Goal: Information Seeking & Learning: Learn about a topic

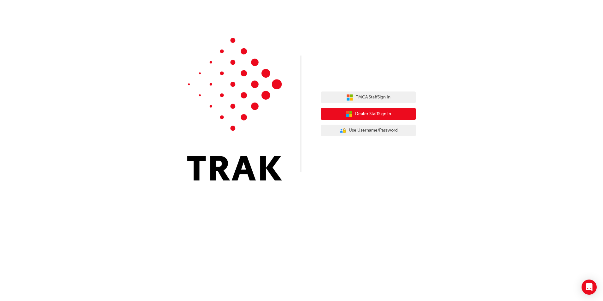
click at [374, 115] on span "Dealer Staff Sign In" at bounding box center [373, 113] width 36 height 7
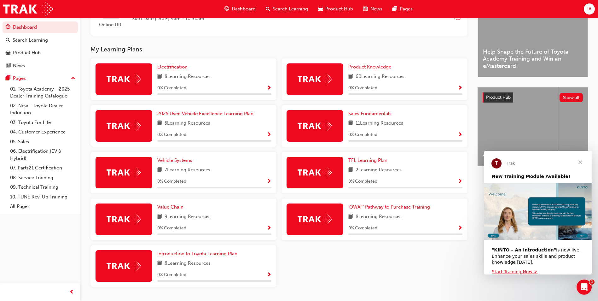
scroll to position [189, 0]
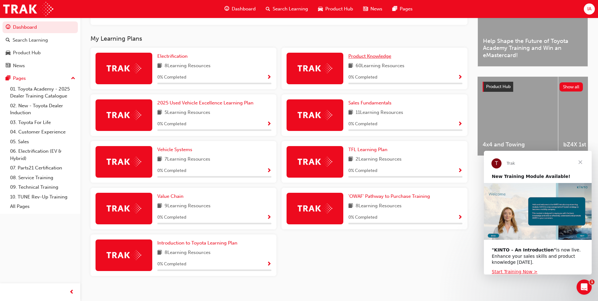
click at [370, 59] on span "Product Knowledge" at bounding box center [369, 56] width 43 height 6
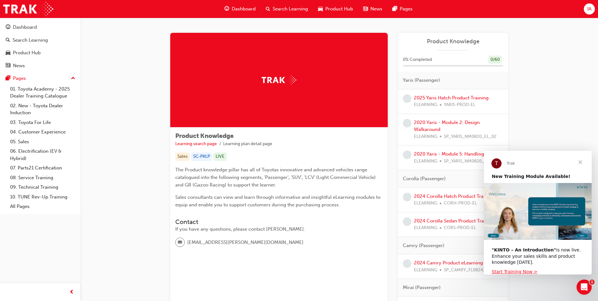
click at [583, 162] on span "Close" at bounding box center [580, 162] width 23 height 23
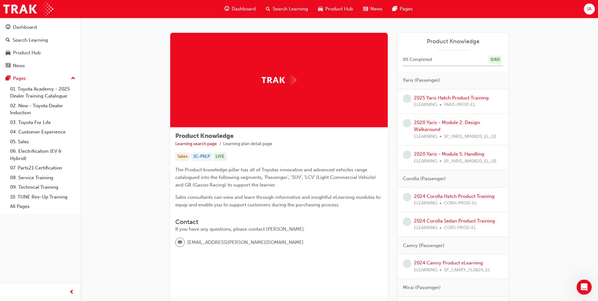
click at [227, 6] on span "guage-icon" at bounding box center [226, 9] width 5 height 8
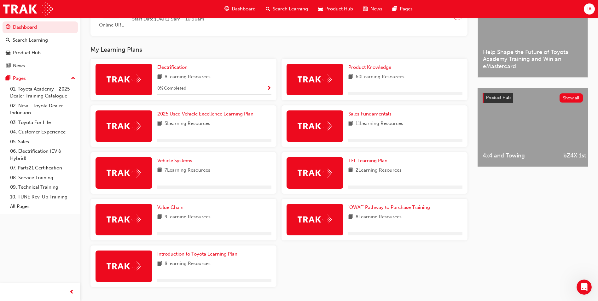
scroll to position [189, 0]
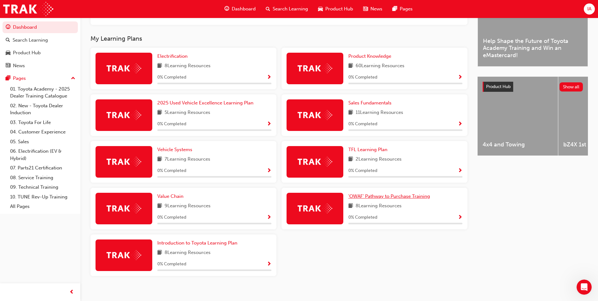
click at [375, 199] on span "'OWAF' Pathway to Purchase Training" at bounding box center [389, 196] width 82 height 6
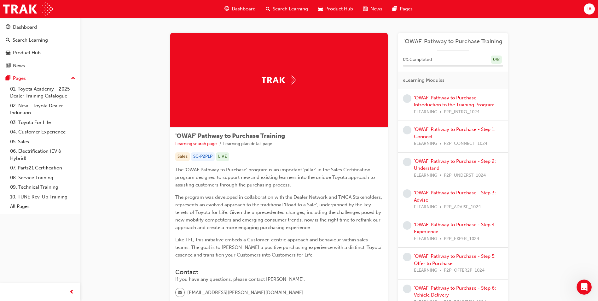
click at [245, 6] on span "Dashboard" at bounding box center [244, 8] width 24 height 7
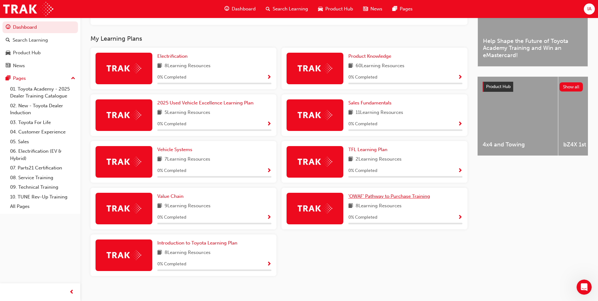
scroll to position [158, 0]
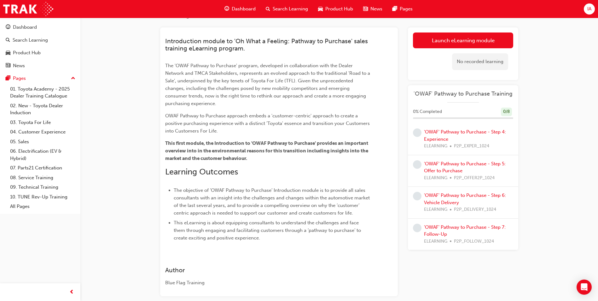
scroll to position [68, 0]
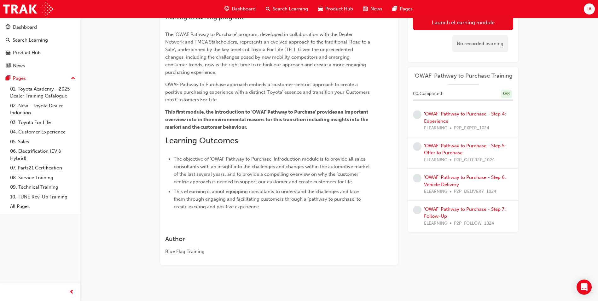
click at [190, 248] on div "Blue Flag Training" at bounding box center [267, 251] width 205 height 7
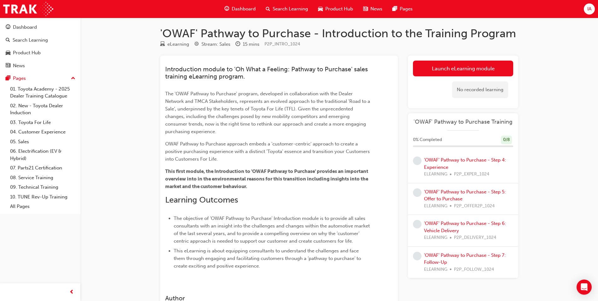
scroll to position [0, 0]
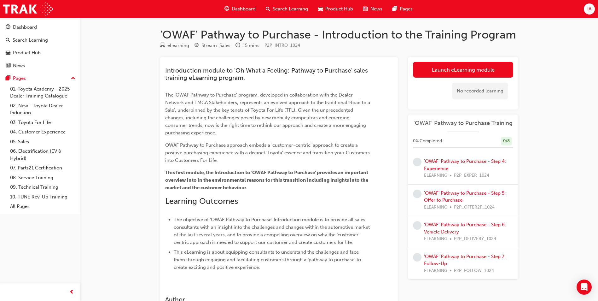
click at [201, 129] on p "The 'OWAF Pathway to Purchase' program, developed in collaboration with the Dea…" at bounding box center [267, 113] width 205 height 45
click at [201, 95] on span "The 'OWAF Pathway to Purchase' program, developed in collaboration with the Dea…" at bounding box center [268, 114] width 206 height 44
click at [209, 81] on span "Introduction module to 'Oh What a Feeling: Pathway to Purchase' sales training …" at bounding box center [267, 74] width 204 height 15
click at [210, 81] on span "Introduction module to 'Oh What a Feeling: Pathway to Purchase' sales training …" at bounding box center [267, 74] width 204 height 15
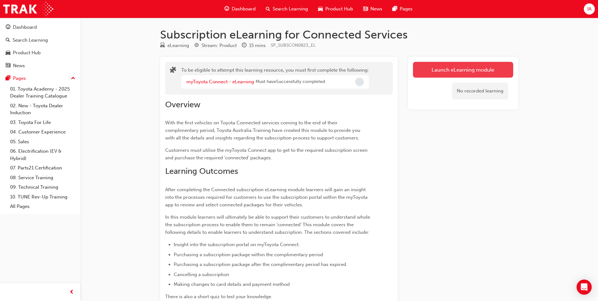
click at [455, 73] on button "Launch eLearning module" at bounding box center [463, 70] width 100 height 16
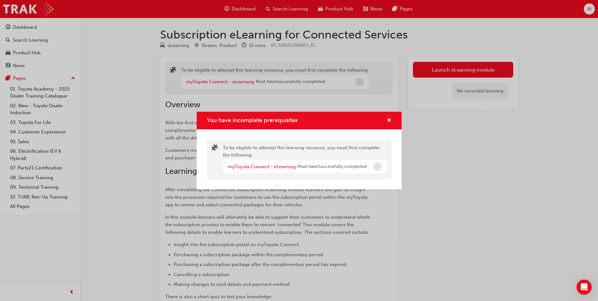
click at [334, 167] on span "Must have Successfully completed" at bounding box center [331, 166] width 69 height 7
click at [349, 166] on span "Must have Successfully completed" at bounding box center [331, 166] width 69 height 7
click at [275, 165] on link "myToyota Connect - eLearning" at bounding box center [262, 167] width 68 height 6
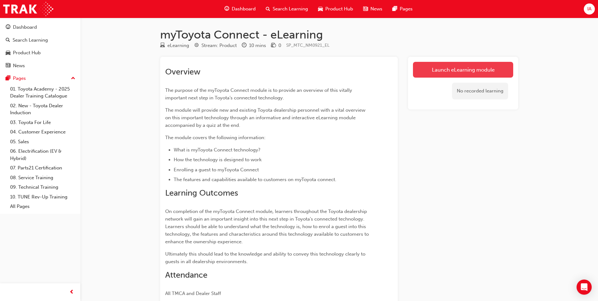
click at [465, 63] on link "Launch eLearning module" at bounding box center [463, 70] width 100 height 16
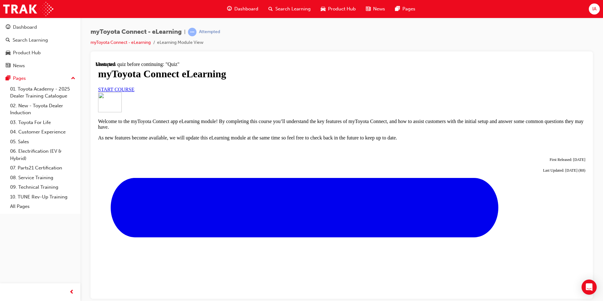
scroll to position [158, 0]
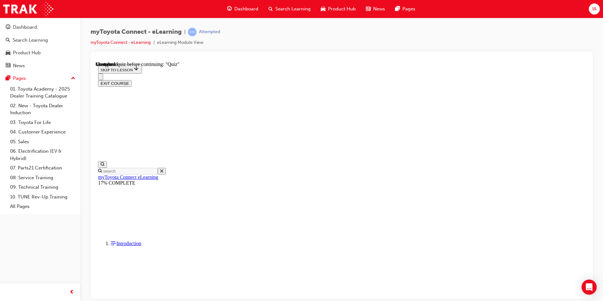
scroll to position [539, 0]
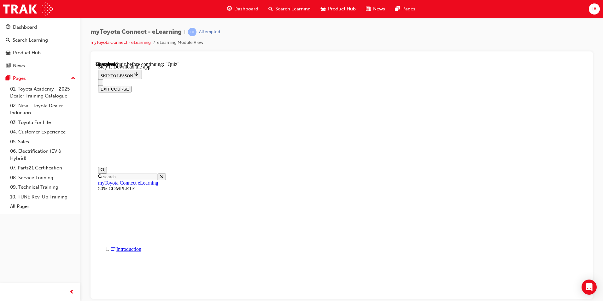
scroll to position [99, 0]
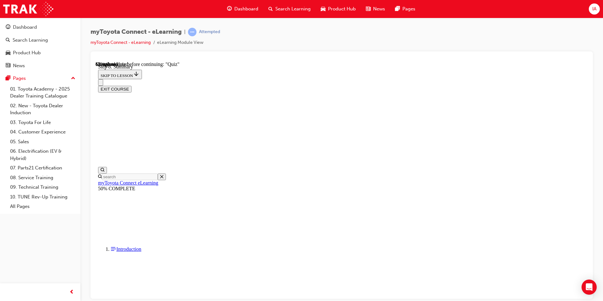
scroll to position [303, 0]
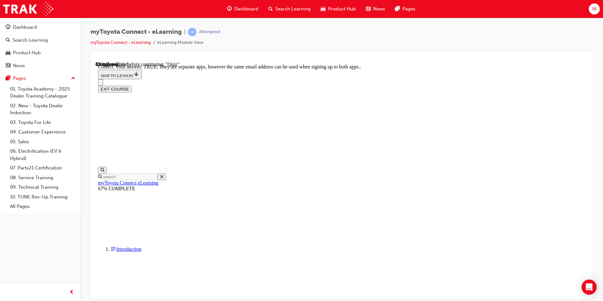
scroll to position [63, 0]
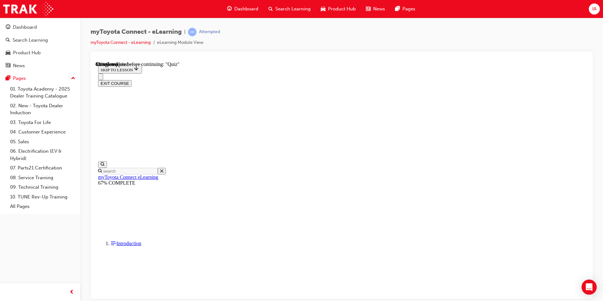
scroll to position [56, 0]
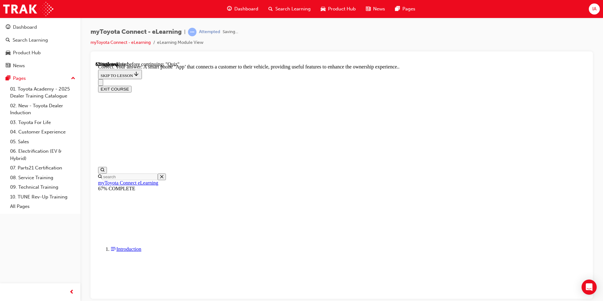
scroll to position [105, 0]
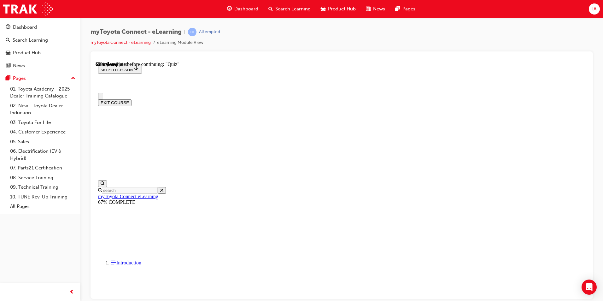
scroll to position [32, 0]
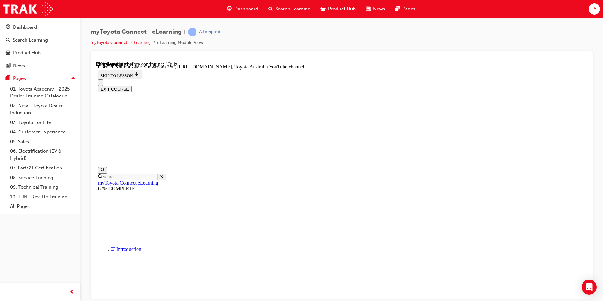
scroll to position [118, 0]
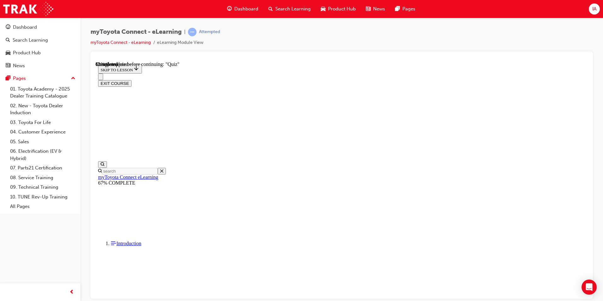
scroll to position [32, 0]
drag, startPoint x: 368, startPoint y: 153, endPoint x: 373, endPoint y: 153, distance: 4.7
drag, startPoint x: 373, startPoint y: 153, endPoint x: 389, endPoint y: 152, distance: 16.1
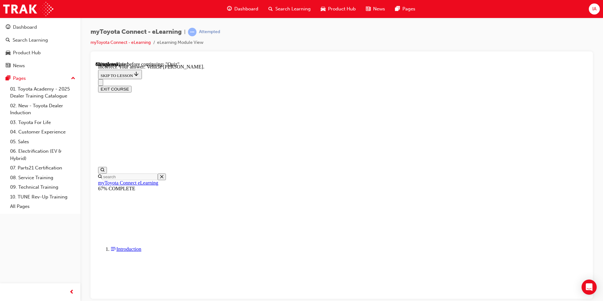
scroll to position [112, 0]
drag, startPoint x: 395, startPoint y: 265, endPoint x: 370, endPoint y: 135, distance: 132.1
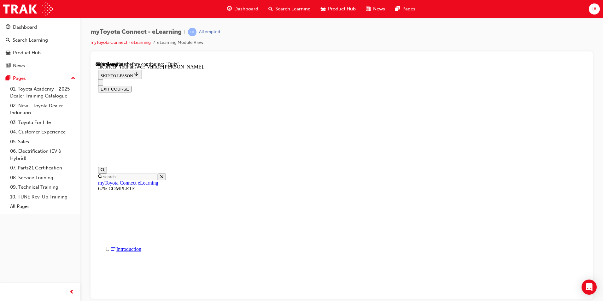
scroll to position [41, 0]
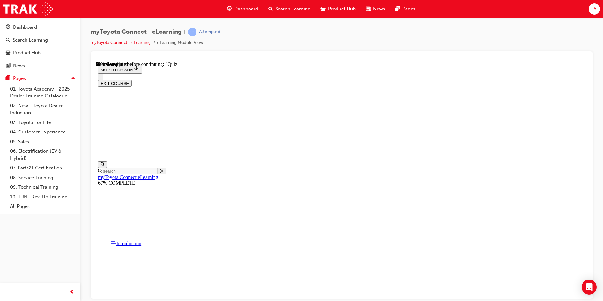
drag, startPoint x: 288, startPoint y: 130, endPoint x: 331, endPoint y: 133, distance: 43.3
drag, startPoint x: 331, startPoint y: 133, endPoint x: 335, endPoint y: 134, distance: 3.6
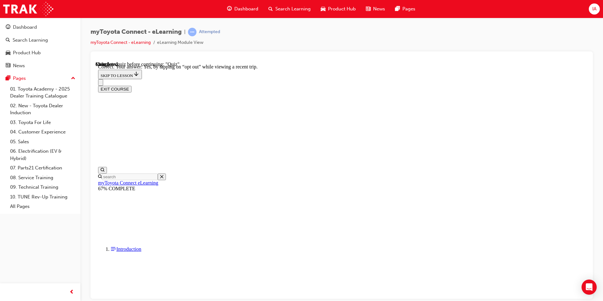
scroll to position [61, 0]
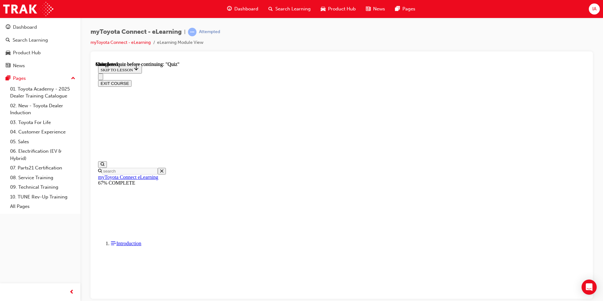
scroll to position [105, 0]
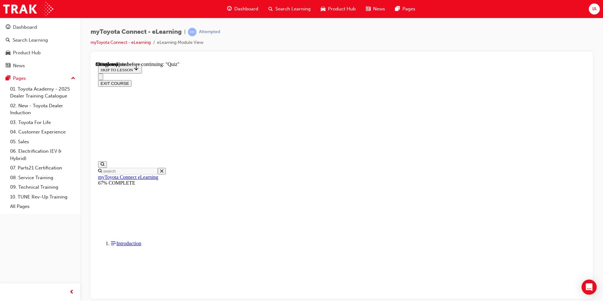
scroll to position [32, 0]
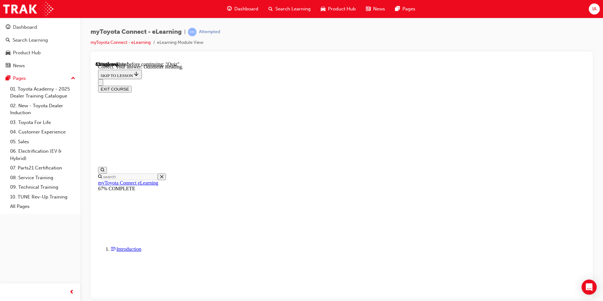
scroll to position [112, 0]
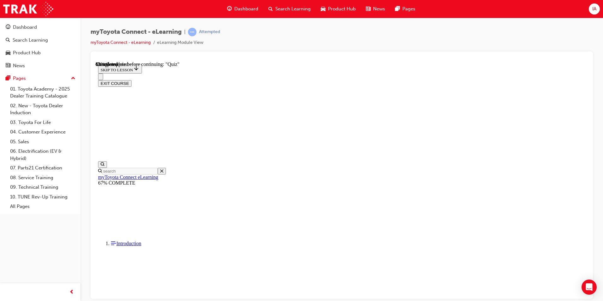
scroll to position [32, 0]
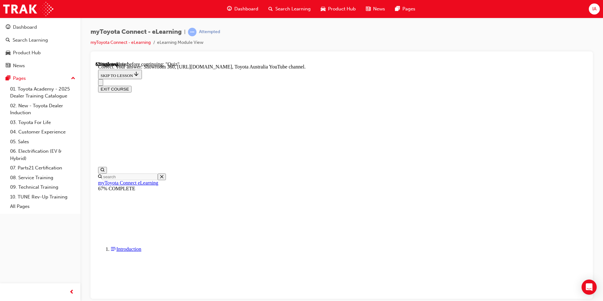
scroll to position [118, 0]
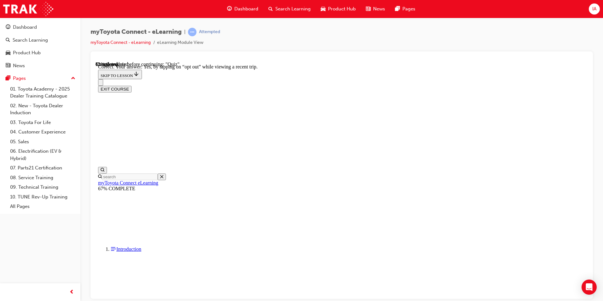
scroll to position [61, 0]
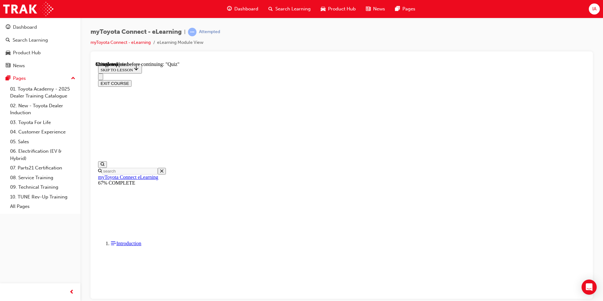
scroll to position [43, 0]
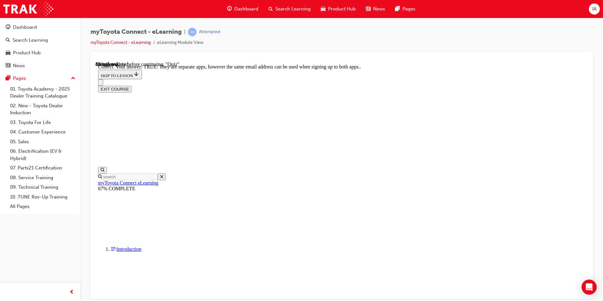
scroll to position [63, 0]
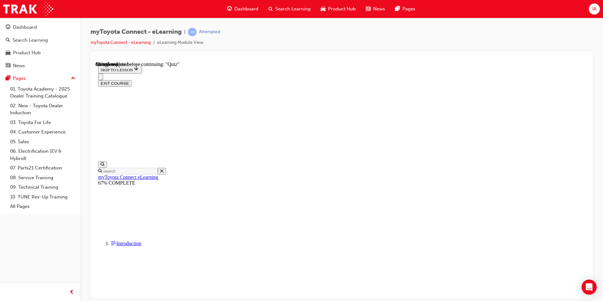
scroll to position [56, 0]
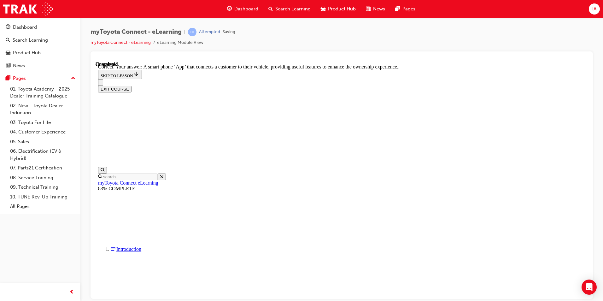
scroll to position [105, 0]
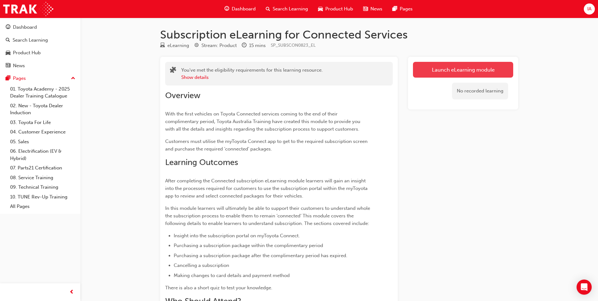
click at [469, 73] on link "Launch eLearning module" at bounding box center [463, 70] width 100 height 16
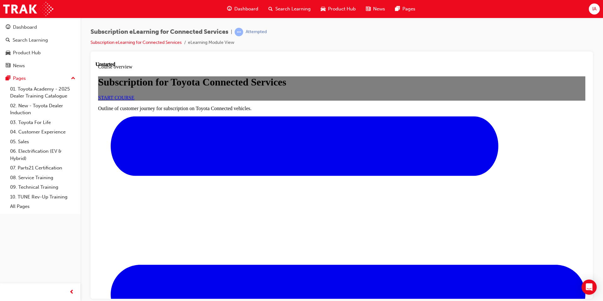
click at [134, 100] on span "START COURSE" at bounding box center [116, 97] width 36 height 5
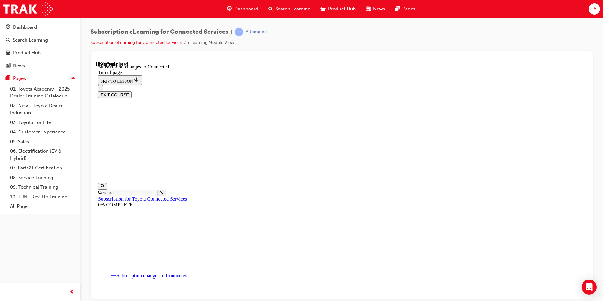
scroll to position [331, 0]
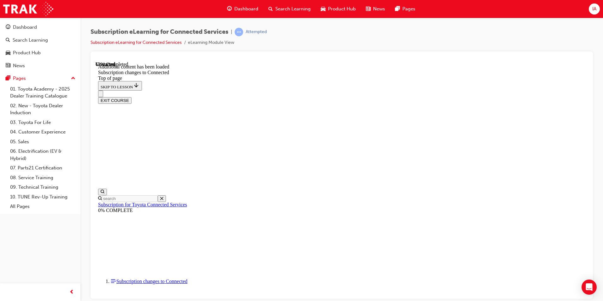
scroll to position [500, 0]
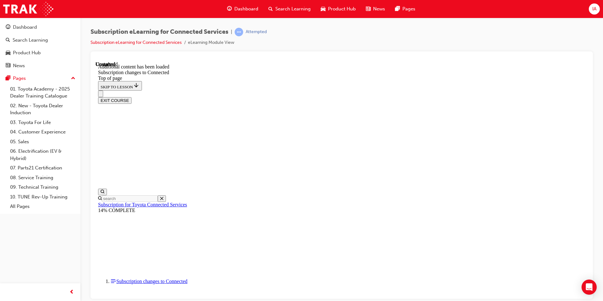
scroll to position [933, 0]
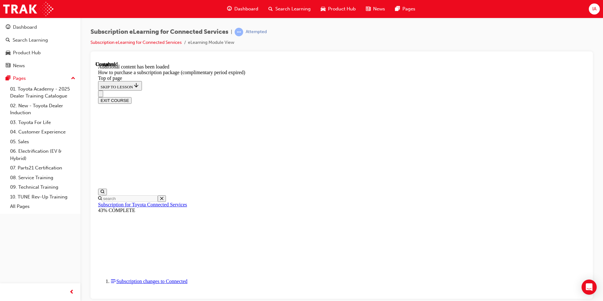
scroll to position [577, 0]
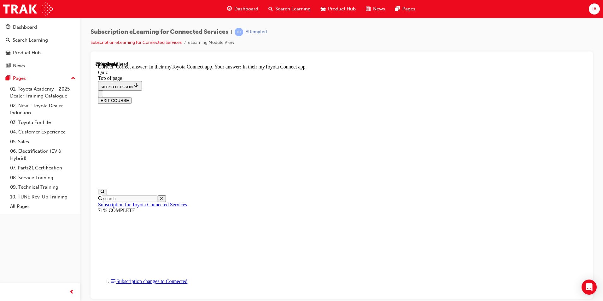
drag, startPoint x: 294, startPoint y: 152, endPoint x: 333, endPoint y: 153, distance: 38.8
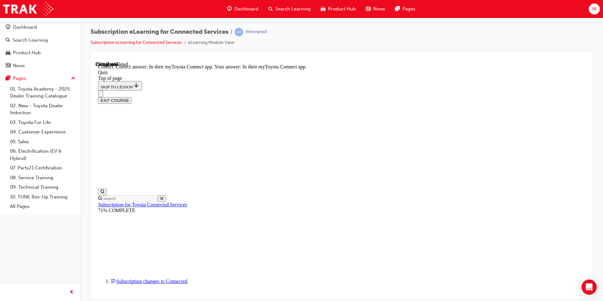
drag, startPoint x: 382, startPoint y: 201, endPoint x: 374, endPoint y: 247, distance: 47.0
copy div "For customers who pre-purchase a subscription package before the end of the com…"
drag, startPoint x: 100, startPoint y: 79, endPoint x: 161, endPoint y: 128, distance: 78.1
click at [161, 188] on div "Subscription for Toyota Connected Services 71% COMPLETE" at bounding box center [341, 200] width 487 height 25
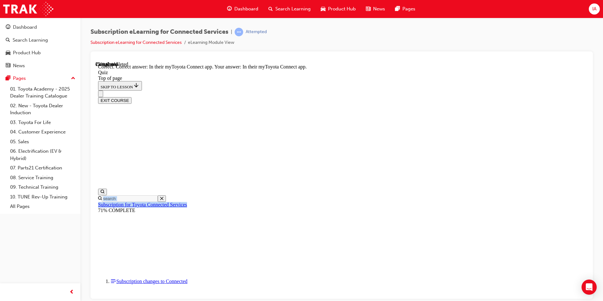
copy div "Subscription for Toyota Connected Services"
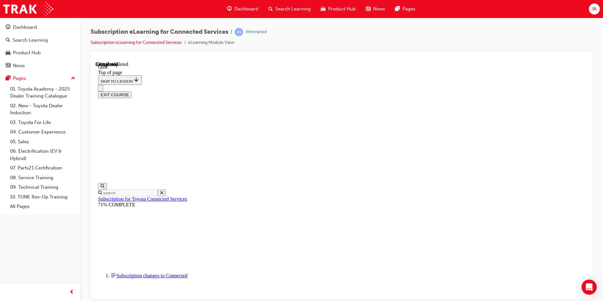
drag, startPoint x: 399, startPoint y: 275, endPoint x: 413, endPoint y: 212, distance: 64.3
drag, startPoint x: 392, startPoint y: 268, endPoint x: 389, endPoint y: 245, distance: 23.5
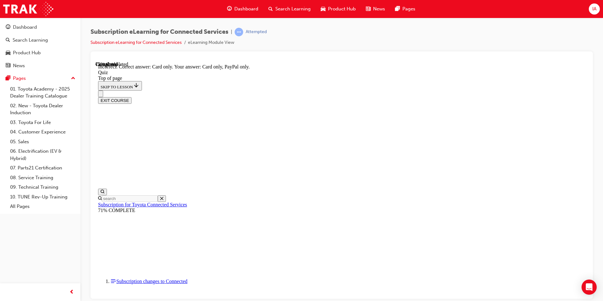
scroll to position [70, 0]
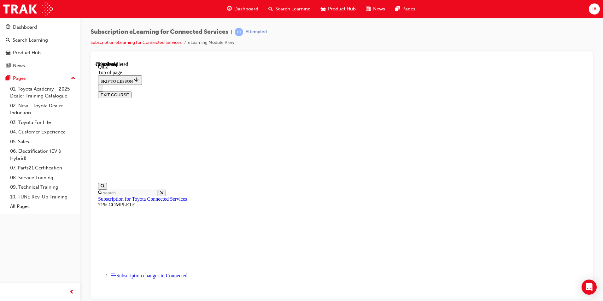
drag, startPoint x: 431, startPoint y: 234, endPoint x: 429, endPoint y: 243, distance: 9.0
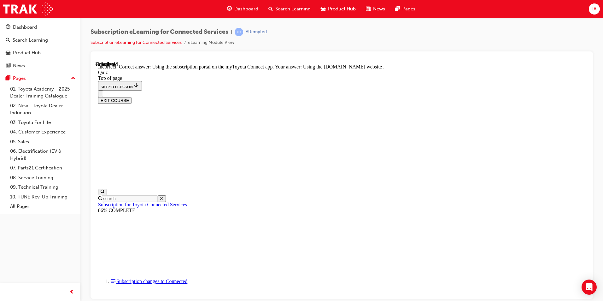
scroll to position [70, 0]
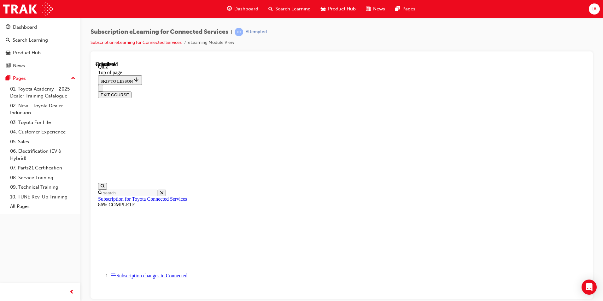
scroll to position [105, 0]
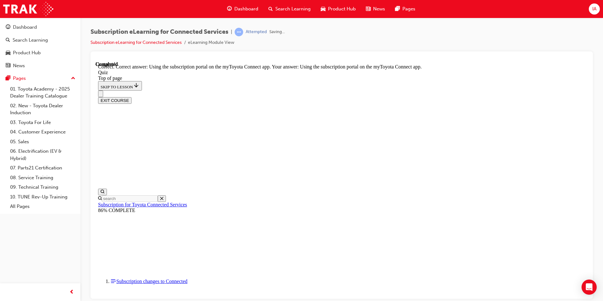
scroll to position [70, 0]
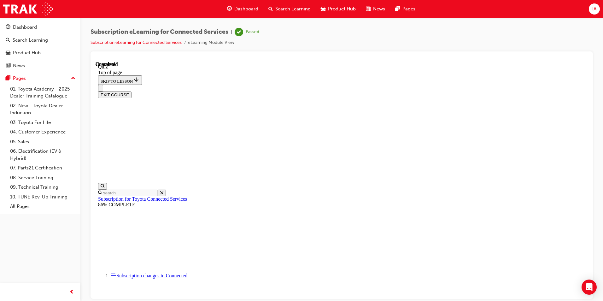
scroll to position [33, 0]
click at [131, 91] on button "EXIT COURSE" at bounding box center [114, 94] width 33 height 7
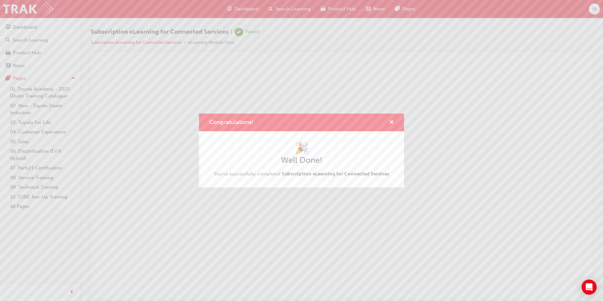
scroll to position [0, 0]
drag, startPoint x: 391, startPoint y: 119, endPoint x: 272, endPoint y: 49, distance: 137.9
click at [391, 120] on span "cross-icon" at bounding box center [391, 123] width 5 height 6
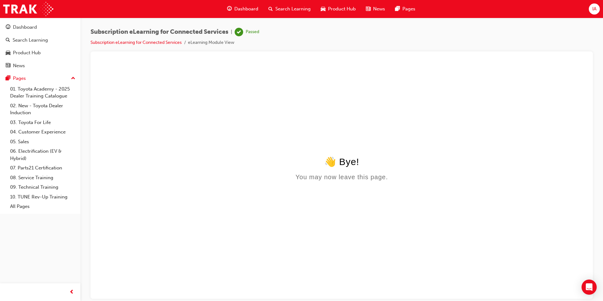
click at [216, 43] on li "eLearning Module View" at bounding box center [211, 42] width 46 height 7
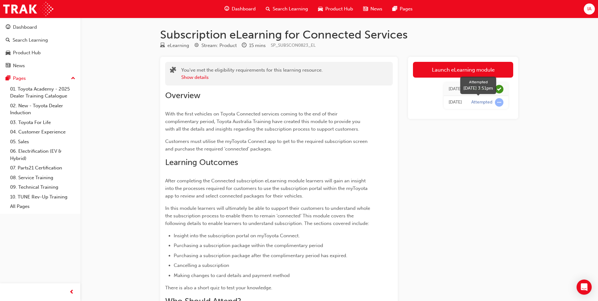
click at [501, 102] on span "learningRecordVerb_ATTEMPT-icon" at bounding box center [499, 102] width 9 height 9
click at [478, 102] on div "Attempted" at bounding box center [481, 102] width 21 height 6
drag, startPoint x: 478, startPoint y: 102, endPoint x: 482, endPoint y: 102, distance: 4.1
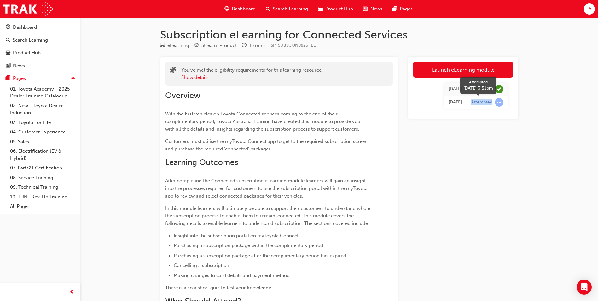
click at [482, 102] on div "Attempted" at bounding box center [481, 102] width 21 height 6
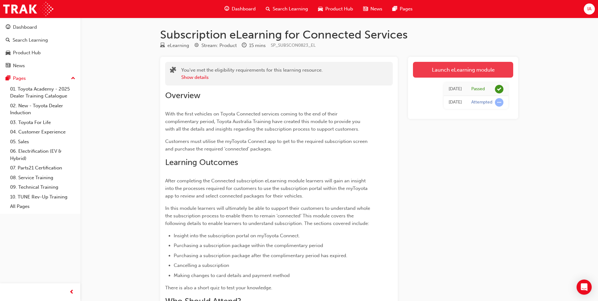
click at [465, 72] on link "Launch eLearning module" at bounding box center [463, 70] width 100 height 16
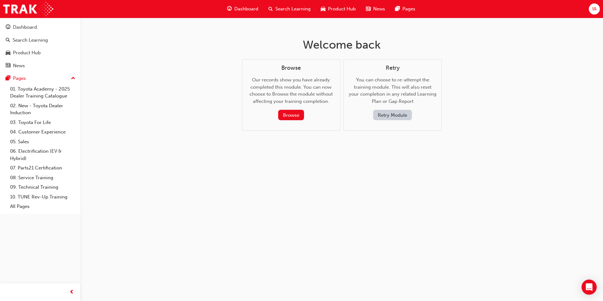
click at [395, 116] on button "Retry Module" at bounding box center [392, 115] width 39 height 10
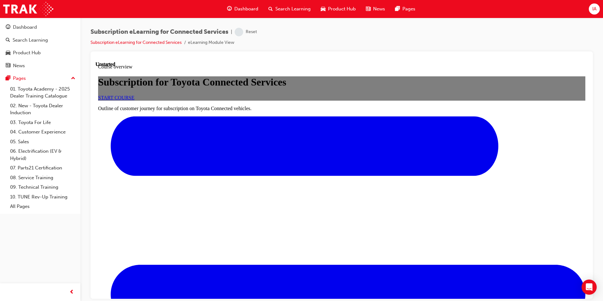
click at [134, 100] on link "START COURSE" at bounding box center [116, 97] width 36 height 5
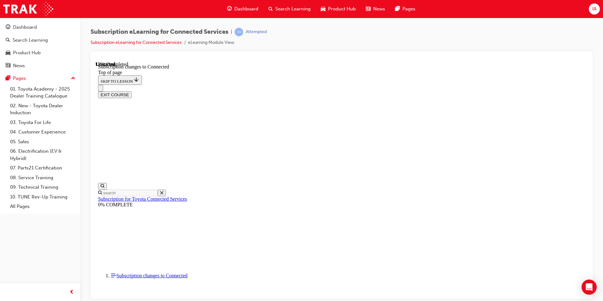
scroll to position [331, 0]
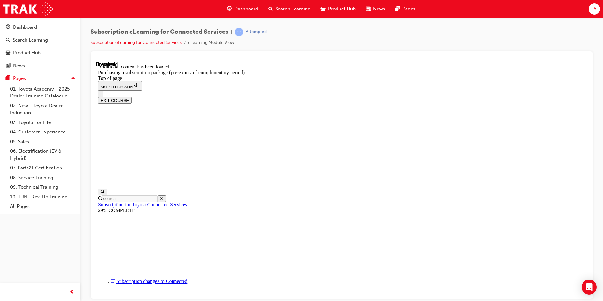
scroll to position [701, 0]
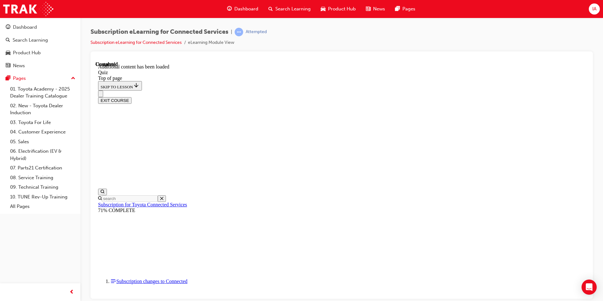
scroll to position [20, 0]
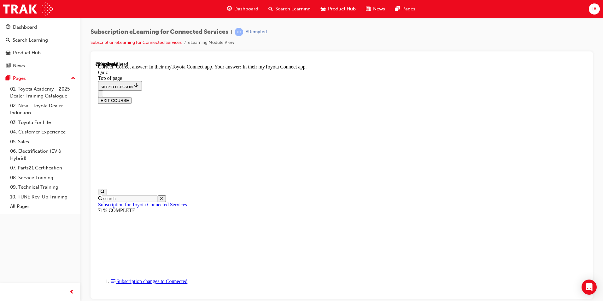
scroll to position [81, 0]
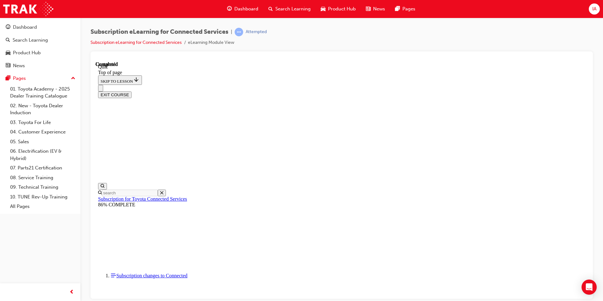
scroll to position [0, 0]
click at [131, 91] on button "EXIT COURSE" at bounding box center [114, 94] width 33 height 7
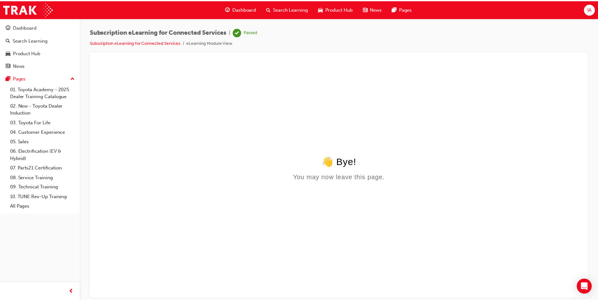
scroll to position [0, 0]
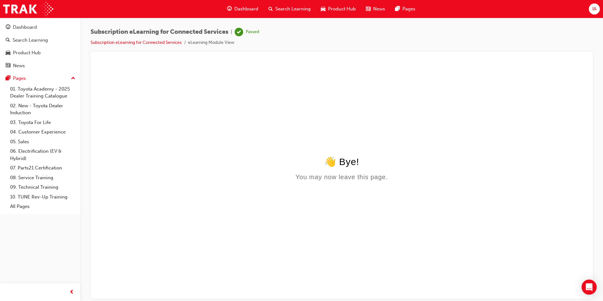
click at [341, 164] on div "👋 Bye!" at bounding box center [341, 161] width 487 height 11
click at [160, 41] on link "Subscription eLearning for Connected Services" at bounding box center [135, 42] width 91 height 5
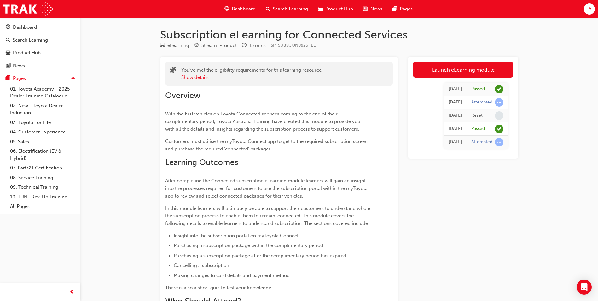
click at [477, 115] on div "Reset" at bounding box center [476, 116] width 11 height 6
drag, startPoint x: 477, startPoint y: 115, endPoint x: 486, endPoint y: 115, distance: 9.1
click at [486, 115] on div "Reset" at bounding box center [487, 115] width 32 height 9
click at [529, 106] on div "Subscription eLearning for Connected Services eLearning Stream: Product 15 mins…" at bounding box center [299, 192] width 598 height 384
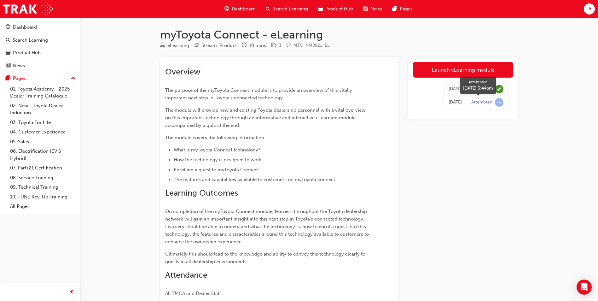
click at [499, 101] on span "learningRecordVerb_ATTEMPT-icon" at bounding box center [499, 102] width 9 height 9
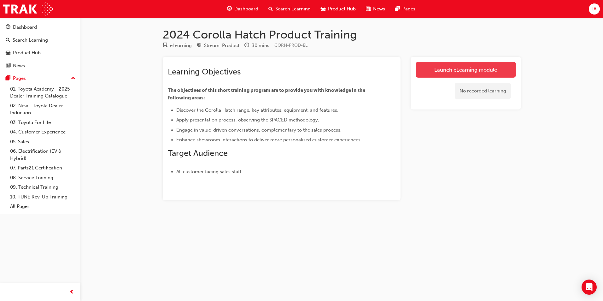
click at [452, 74] on link "Launch eLearning module" at bounding box center [466, 70] width 100 height 16
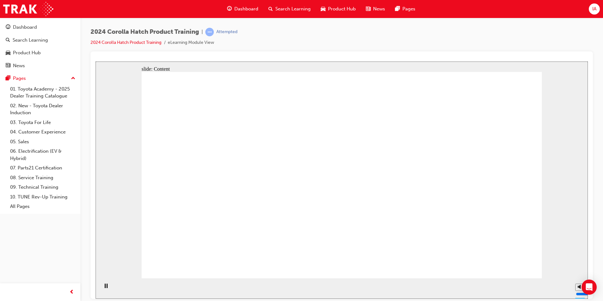
drag, startPoint x: 497, startPoint y: 105, endPoint x: 517, endPoint y: 91, distance: 24.7
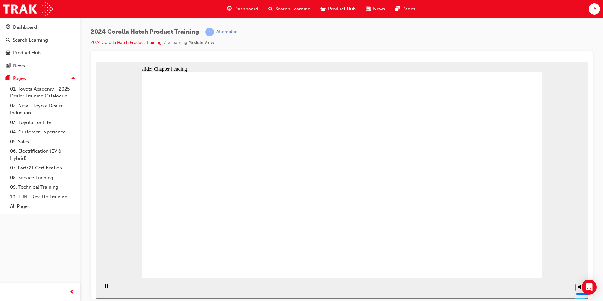
drag, startPoint x: 579, startPoint y: 264, endPoint x: 578, endPoint y: 253, distance: 10.4
type input "10"
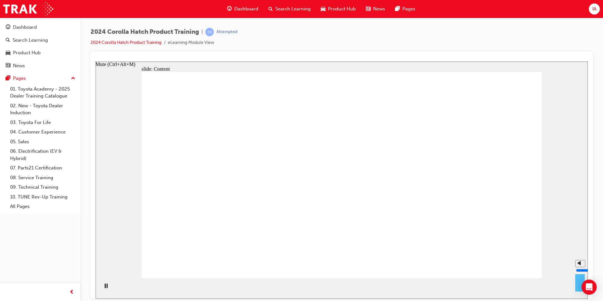
click at [579, 267] on input "volume" at bounding box center [596, 269] width 41 height 5
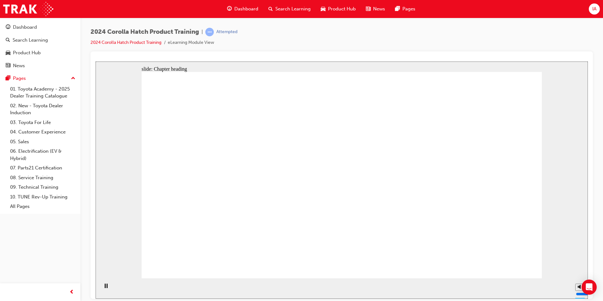
drag, startPoint x: 319, startPoint y: 168, endPoint x: 430, endPoint y: 184, distance: 112.1
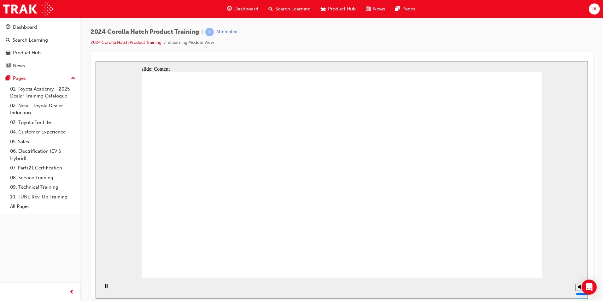
drag, startPoint x: 406, startPoint y: 226, endPoint x: 411, endPoint y: 227, distance: 5.5
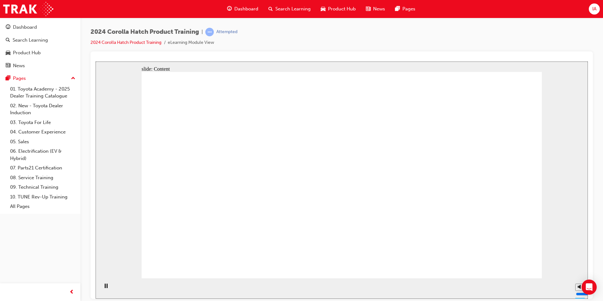
drag, startPoint x: 444, startPoint y: 230, endPoint x: 477, endPoint y: 230, distance: 33.4
drag, startPoint x: 477, startPoint y: 230, endPoint x: 518, endPoint y: 231, distance: 40.7
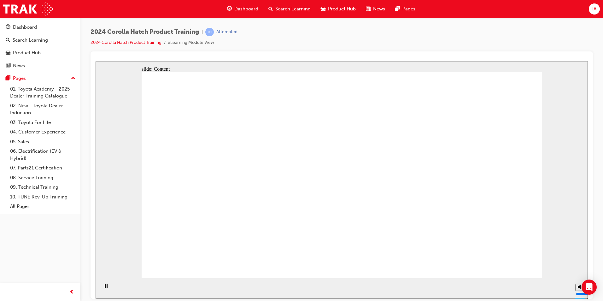
drag, startPoint x: 282, startPoint y: 172, endPoint x: 265, endPoint y: 159, distance: 21.4
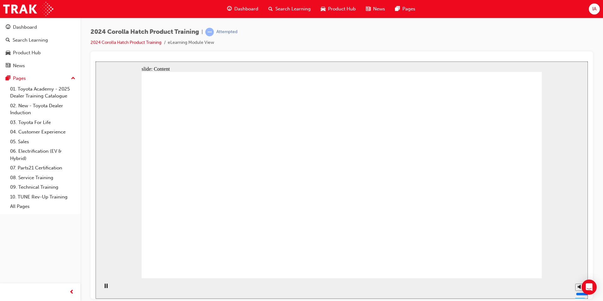
drag, startPoint x: 224, startPoint y: 154, endPoint x: 224, endPoint y: 164, distance: 10.1
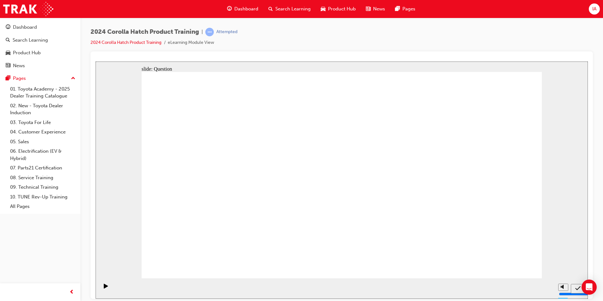
radio input "true"
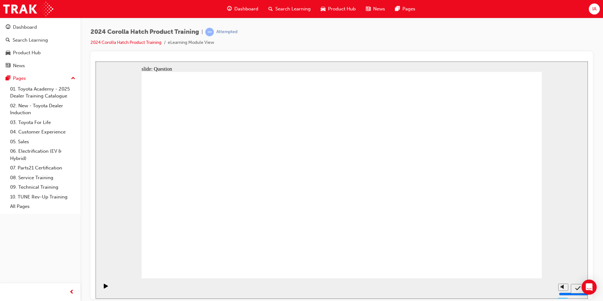
radio input "true"
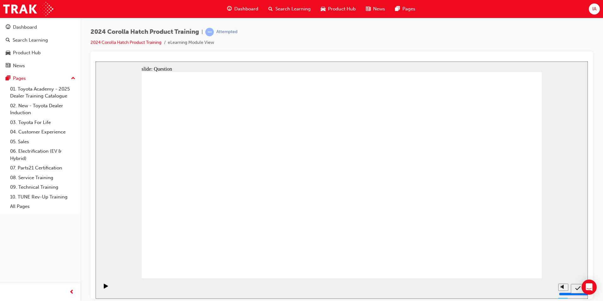
radio input "true"
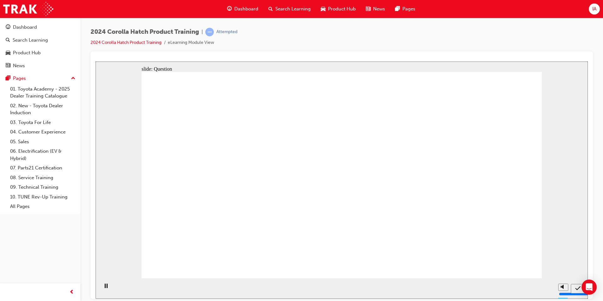
drag, startPoint x: 216, startPoint y: 168, endPoint x: 219, endPoint y: 173, distance: 5.9
drag, startPoint x: 254, startPoint y: 195, endPoint x: 227, endPoint y: 237, distance: 50.5
drag, startPoint x: 228, startPoint y: 198, endPoint x: 278, endPoint y: 225, distance: 57.1
drag, startPoint x: 401, startPoint y: 176, endPoint x: 335, endPoint y: 233, distance: 87.8
drag, startPoint x: 478, startPoint y: 178, endPoint x: 460, endPoint y: 187, distance: 19.9
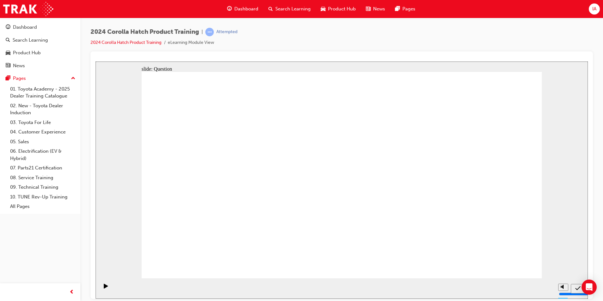
drag, startPoint x: 379, startPoint y: 197, endPoint x: 410, endPoint y: 226, distance: 42.4
drag, startPoint x: 449, startPoint y: 194, endPoint x: 469, endPoint y: 240, distance: 50.0
drag, startPoint x: 469, startPoint y: 216, endPoint x: 472, endPoint y: 220, distance: 5.0
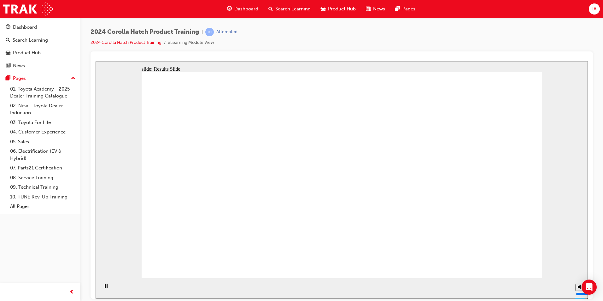
radio input "true"
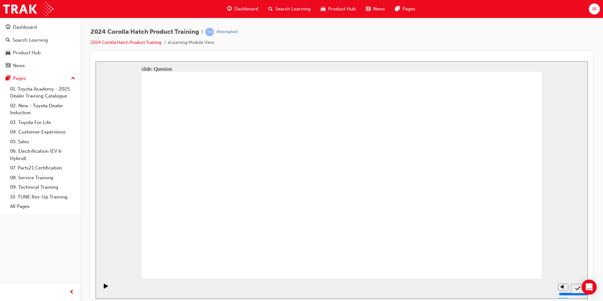
drag, startPoint x: 181, startPoint y: 98, endPoint x: 515, endPoint y: 230, distance: 359.2
click at [482, 51] on div "2024 Corolla Hatch Product Training | Attempted 2024 Corolla Hatch Product Trai…" at bounding box center [341, 151] width 502 height 247
radio input "true"
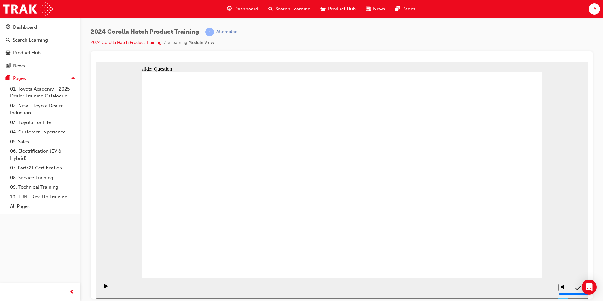
radio input "true"
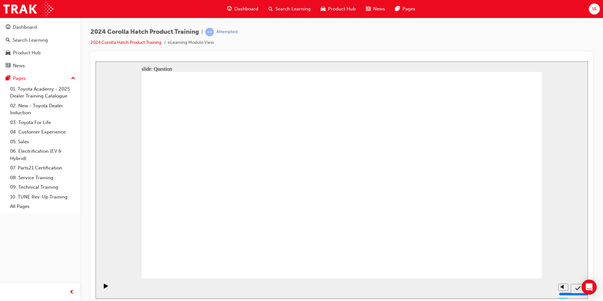
radio input "true"
drag, startPoint x: 260, startPoint y: 170, endPoint x: 201, endPoint y: 230, distance: 84.7
drag, startPoint x: 200, startPoint y: 169, endPoint x: 267, endPoint y: 230, distance: 91.3
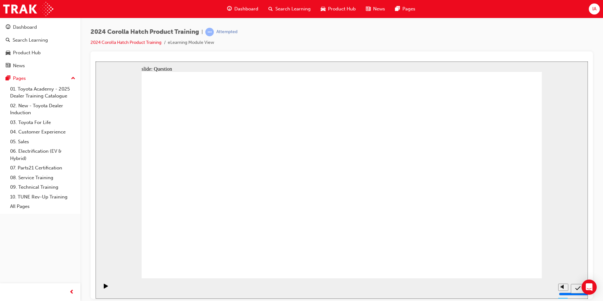
drag, startPoint x: 344, startPoint y: 166, endPoint x: 413, endPoint y: 229, distance: 93.5
drag, startPoint x: 412, startPoint y: 170, endPoint x: 367, endPoint y: 221, distance: 68.3
drag, startPoint x: 489, startPoint y: 197, endPoint x: 492, endPoint y: 228, distance: 30.4
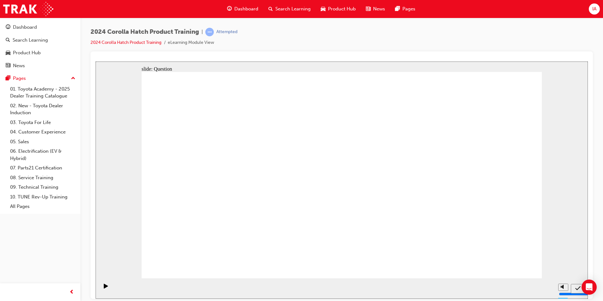
radio input "true"
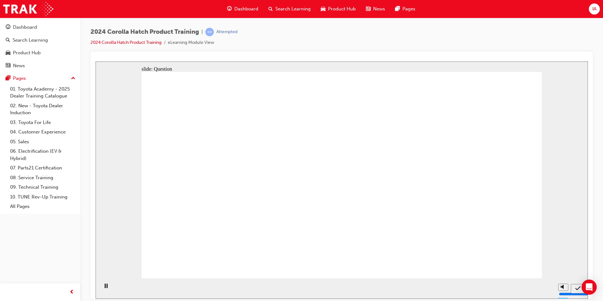
radio input "true"
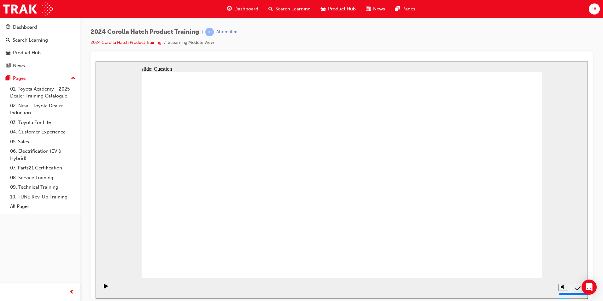
radio input "true"
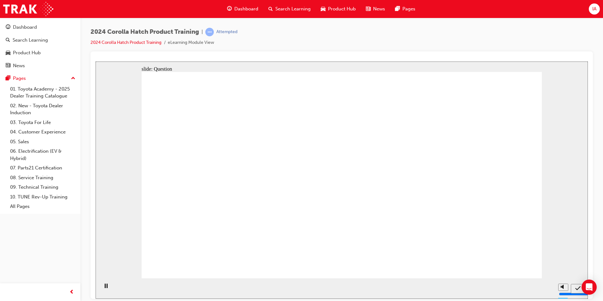
radio input "true"
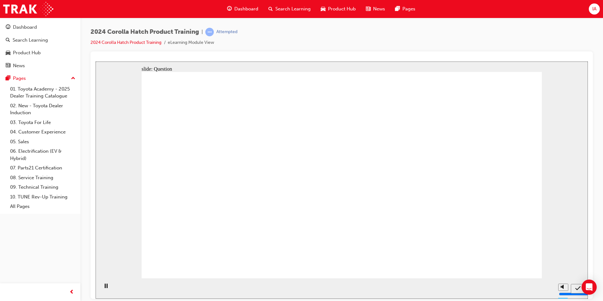
drag, startPoint x: 230, startPoint y: 160, endPoint x: 233, endPoint y: 165, distance: 5.4
drag, startPoint x: 271, startPoint y: 185, endPoint x: 209, endPoint y: 218, distance: 69.8
drag, startPoint x: 243, startPoint y: 212, endPoint x: 318, endPoint y: 210, distance: 75.4
drag, startPoint x: 343, startPoint y: 195, endPoint x: 419, endPoint y: 223, distance: 80.9
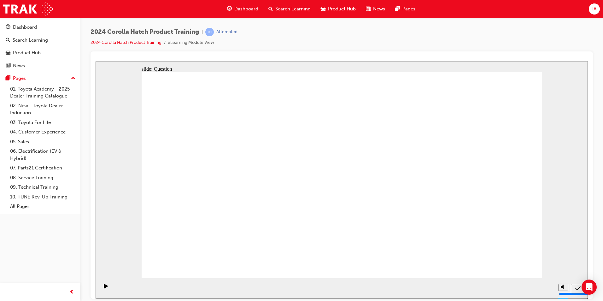
drag, startPoint x: 409, startPoint y: 177, endPoint x: 337, endPoint y: 231, distance: 90.5
drag, startPoint x: 478, startPoint y: 195, endPoint x: 482, endPoint y: 218, distance: 23.7
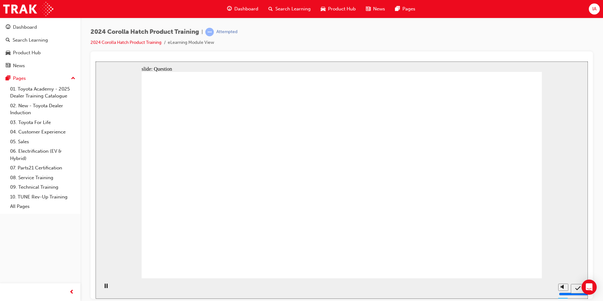
radio input "true"
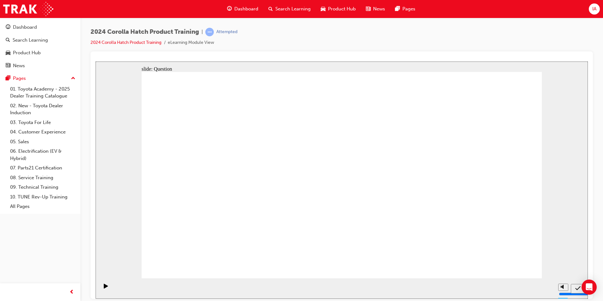
radio input "true"
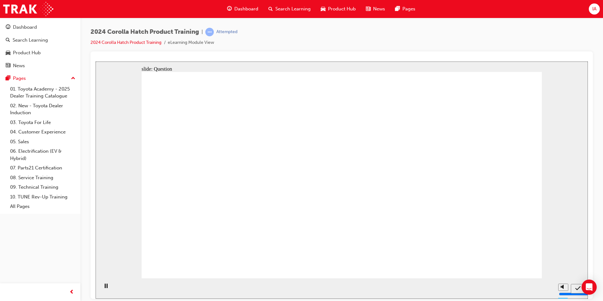
radio input "true"
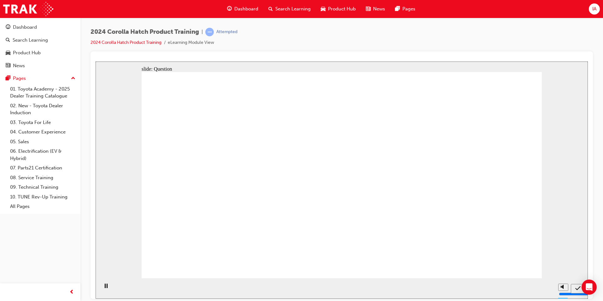
drag, startPoint x: 434, startPoint y: 208, endPoint x: 434, endPoint y: 212, distance: 3.8
radio input "true"
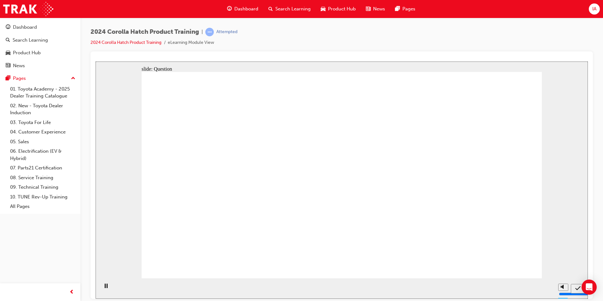
drag, startPoint x: 256, startPoint y: 196, endPoint x: 219, endPoint y: 226, distance: 48.2
drag, startPoint x: 216, startPoint y: 164, endPoint x: 288, endPoint y: 218, distance: 89.9
drag, startPoint x: 356, startPoint y: 163, endPoint x: 431, endPoint y: 229, distance: 100.3
drag, startPoint x: 421, startPoint y: 165, endPoint x: 362, endPoint y: 222, distance: 82.3
drag, startPoint x: 461, startPoint y: 168, endPoint x: 486, endPoint y: 254, distance: 89.1
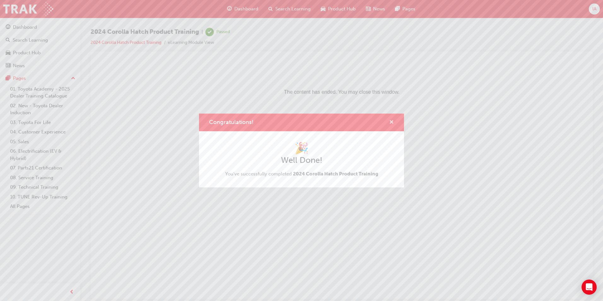
click at [393, 120] on span "cross-icon" at bounding box center [391, 123] width 5 height 6
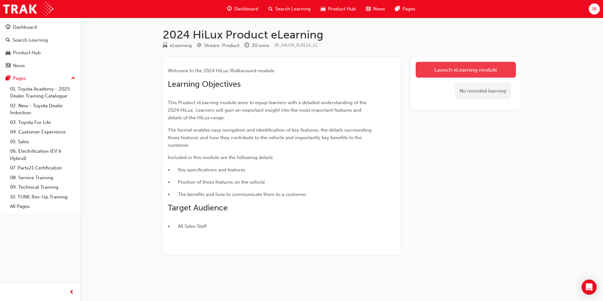
click at [448, 67] on link "Launch eLearning module" at bounding box center [466, 70] width 100 height 16
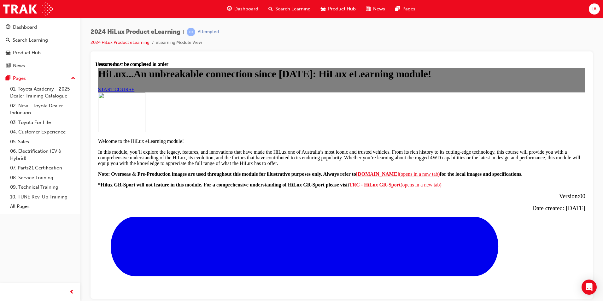
scroll to position [32, 0]
click at [134, 92] on span "START COURSE" at bounding box center [116, 88] width 36 height 5
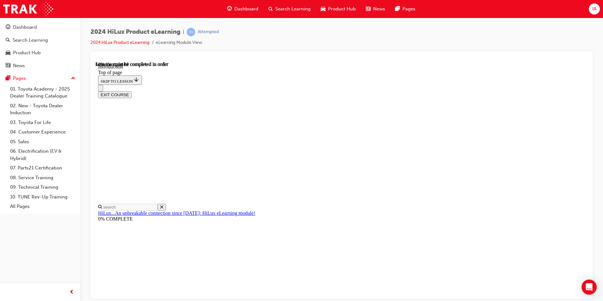
scroll to position [198, 0]
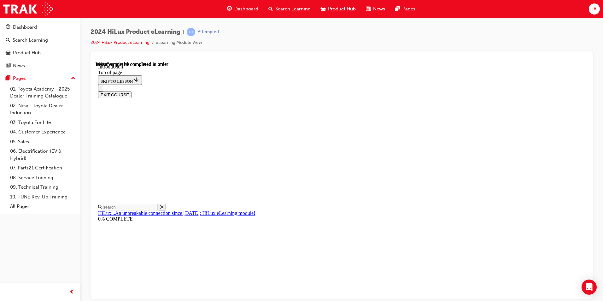
scroll to position [946, 0]
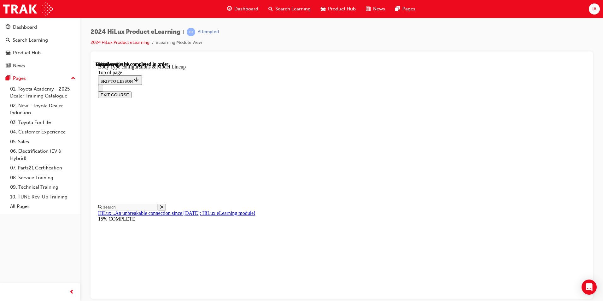
drag, startPoint x: 412, startPoint y: 206, endPoint x: 429, endPoint y: 205, distance: 16.8
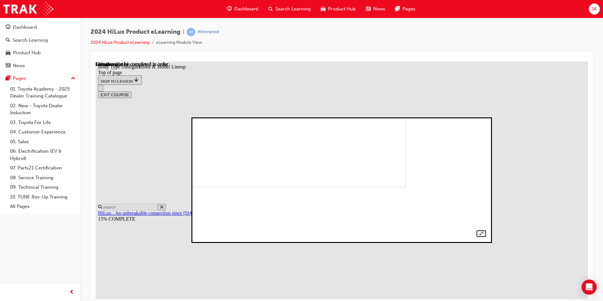
click at [405, 187] on img at bounding box center [265, 131] width 279 height 112
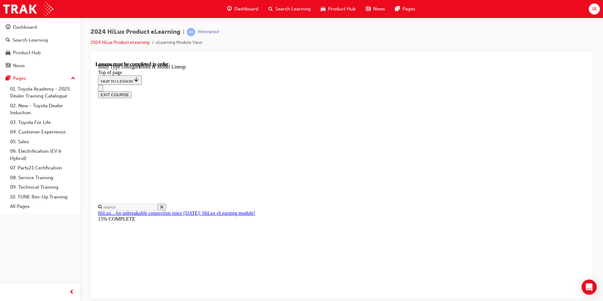
scroll to position [154, 0]
drag, startPoint x: 385, startPoint y: 151, endPoint x: 422, endPoint y: 146, distance: 37.5
drag, startPoint x: 434, startPoint y: 148, endPoint x: 463, endPoint y: 151, distance: 29.2
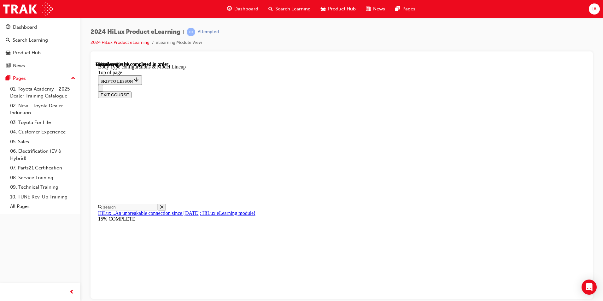
drag, startPoint x: 404, startPoint y: 149, endPoint x: 427, endPoint y: 151, distance: 23.7
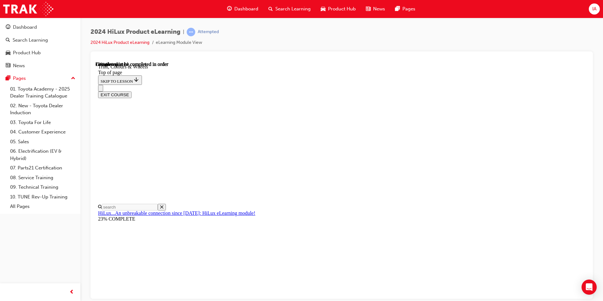
scroll to position [1006, 0]
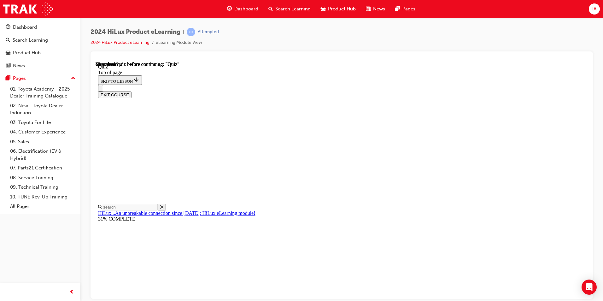
scroll to position [20, 0]
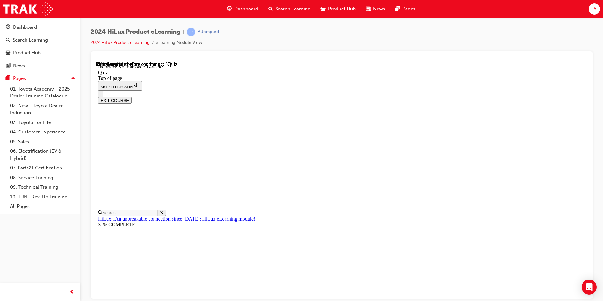
scroll to position [103, 0]
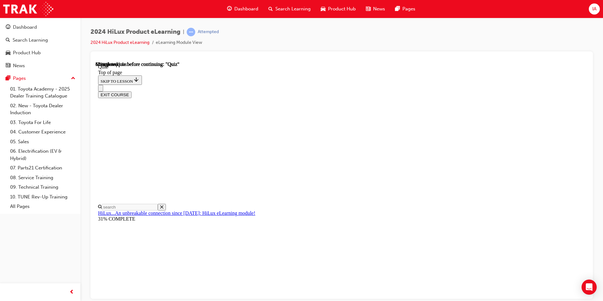
scroll to position [32, 0]
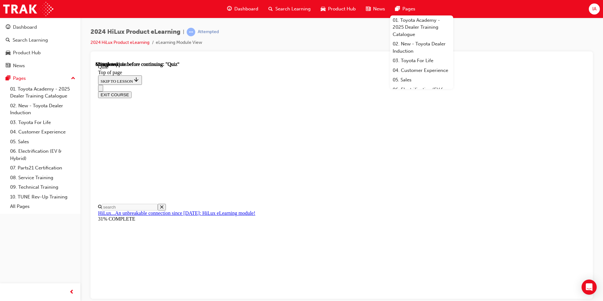
drag, startPoint x: 284, startPoint y: 188, endPoint x: 288, endPoint y: 144, distance: 43.7
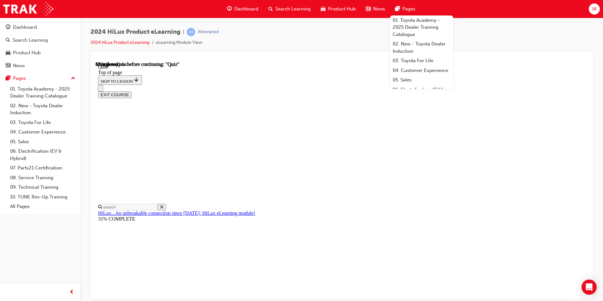
drag, startPoint x: 275, startPoint y: 112, endPoint x: 463, endPoint y: 259, distance: 239.2
copy div "What contributions did Toyota Australia's local Engineering and Design teams ma…"
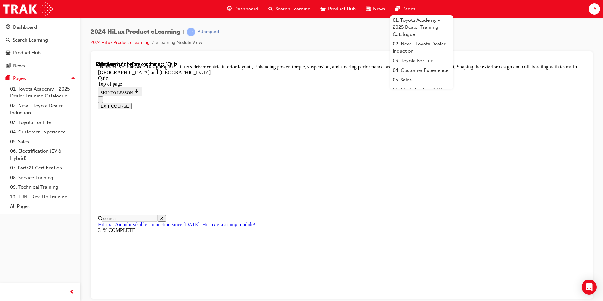
scroll to position [132, 0]
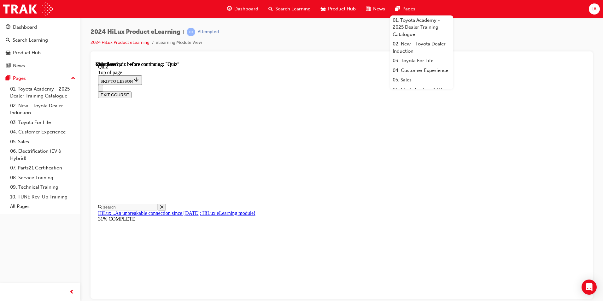
scroll to position [105, 0]
drag, startPoint x: 323, startPoint y: 224, endPoint x: 318, endPoint y: 219, distance: 6.7
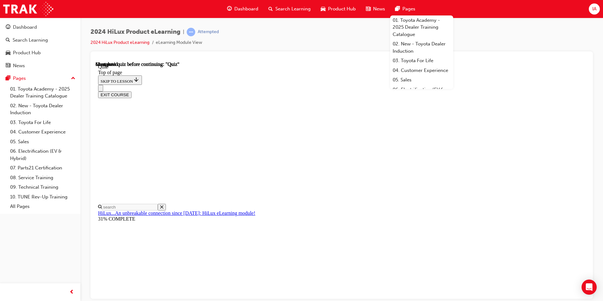
drag, startPoint x: 271, startPoint y: 150, endPoint x: 451, endPoint y: 255, distance: 208.6
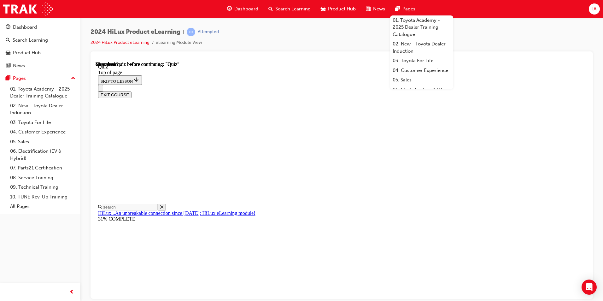
copy div "What contributions did Toyota Australia's local Engineering and Design teams ma…"
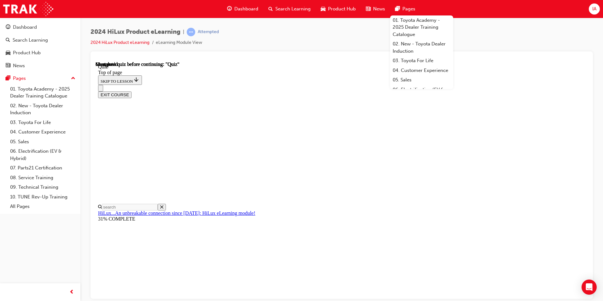
drag, startPoint x: 323, startPoint y: 123, endPoint x: 323, endPoint y: 112, distance: 11.4
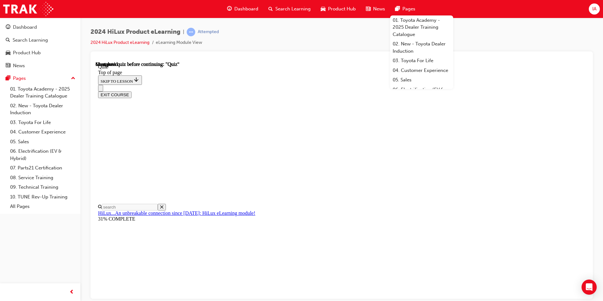
drag, startPoint x: 314, startPoint y: 119, endPoint x: 304, endPoint y: 108, distance: 15.4
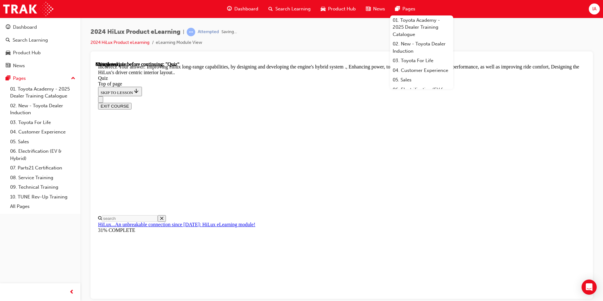
scroll to position [132, 0]
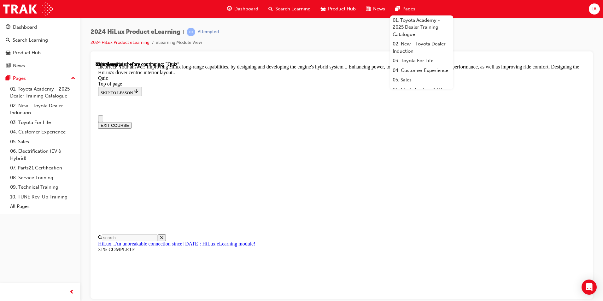
scroll to position [0, 0]
